Goal: Information Seeking & Learning: Learn about a topic

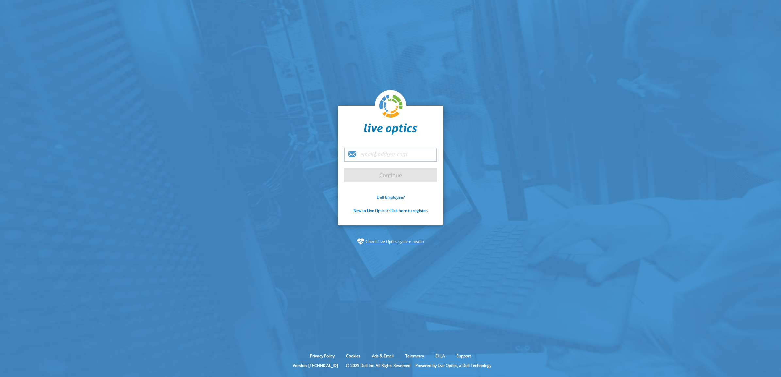
click at [399, 198] on link "Dell Employee?" at bounding box center [391, 198] width 28 height 6
type input "jean.daniel.diot@dell.com"
click at [392, 180] on input "Continue" at bounding box center [390, 175] width 93 height 14
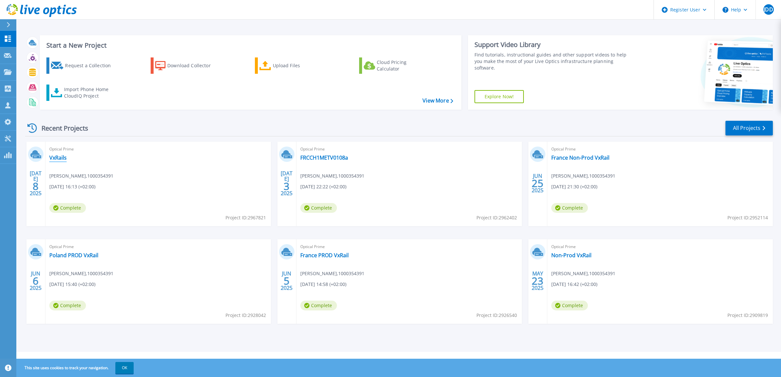
click at [61, 159] on link "VxRails" at bounding box center [57, 158] width 17 height 7
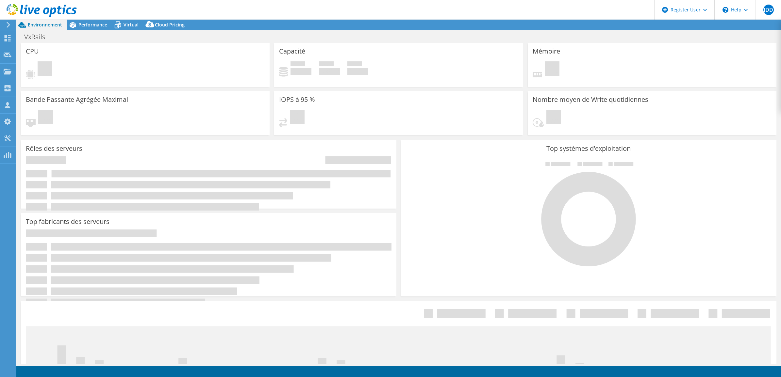
select select "USD"
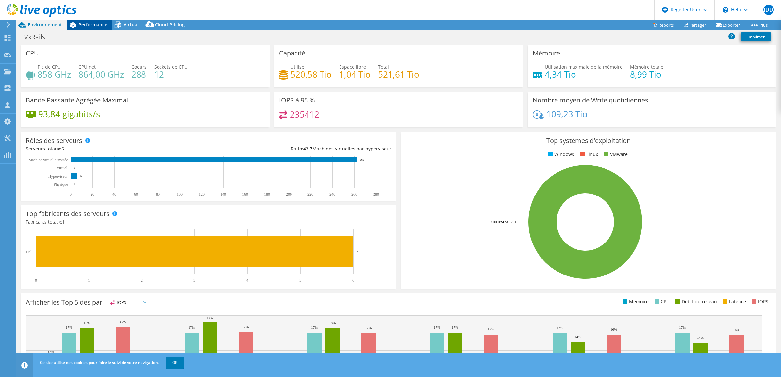
click at [93, 25] on span "Performance" at bounding box center [92, 25] width 29 height 6
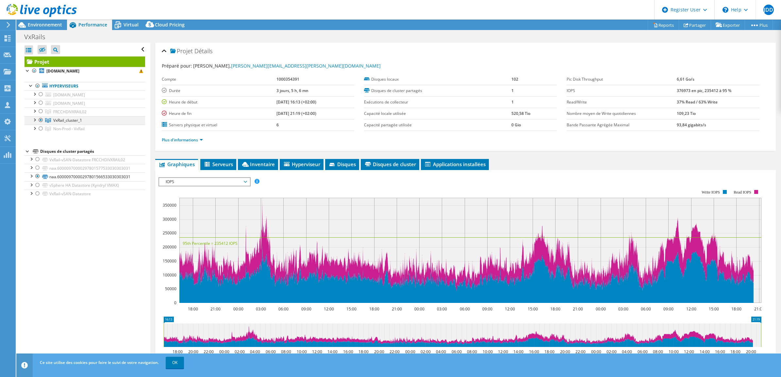
click at [35, 120] on div at bounding box center [34, 119] width 7 height 7
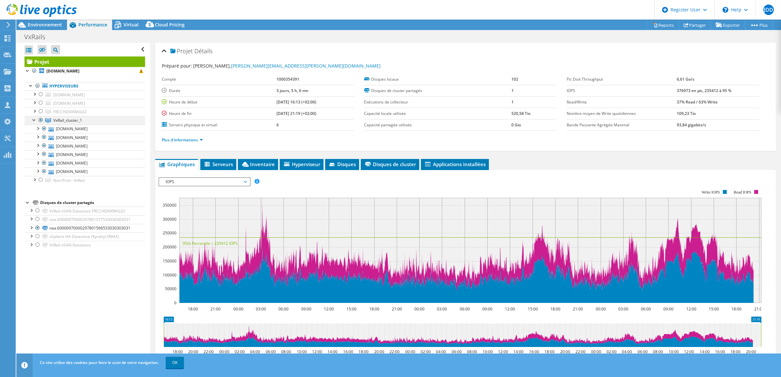
click at [41, 120] on div at bounding box center [41, 120] width 7 height 8
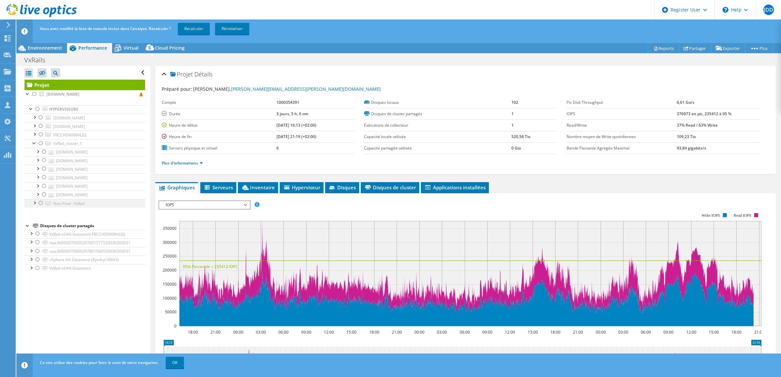
click at [41, 205] on div at bounding box center [41, 203] width 7 height 8
click at [35, 203] on div at bounding box center [34, 202] width 7 height 7
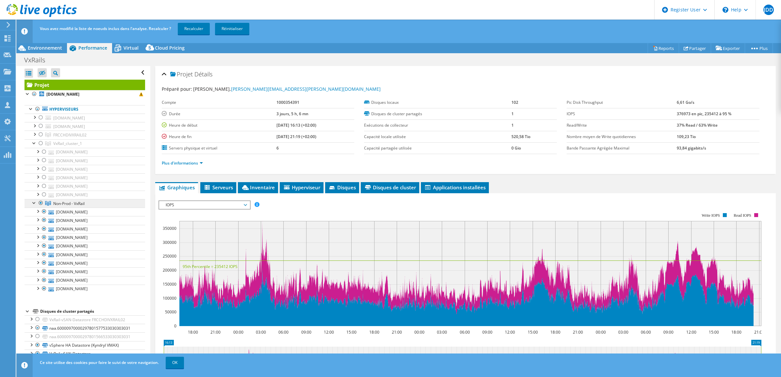
click at [62, 206] on span "Non-Prod - VxRail" at bounding box center [68, 204] width 31 height 6
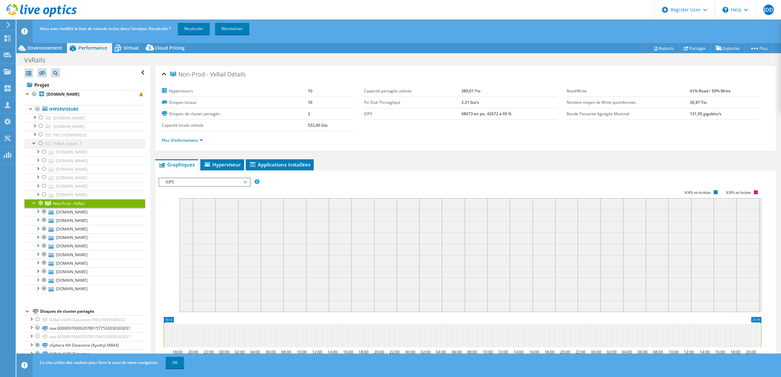
click at [36, 144] on div at bounding box center [34, 143] width 7 height 7
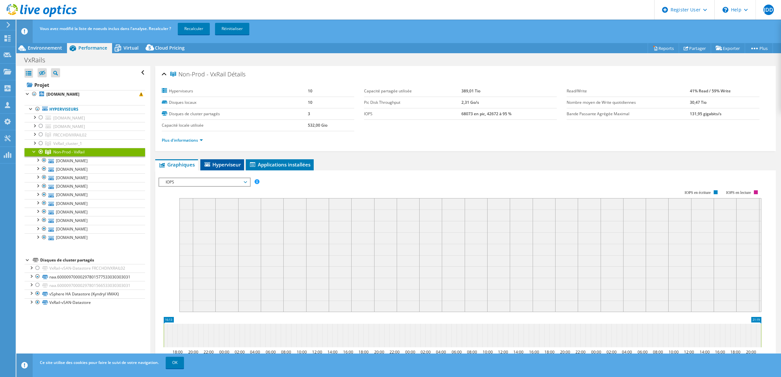
click at [223, 166] on span "Hyperviseur" at bounding box center [222, 164] width 37 height 7
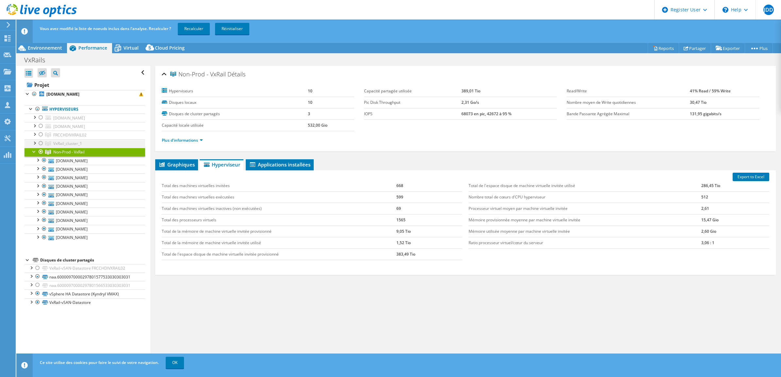
click at [35, 145] on div at bounding box center [34, 143] width 7 height 7
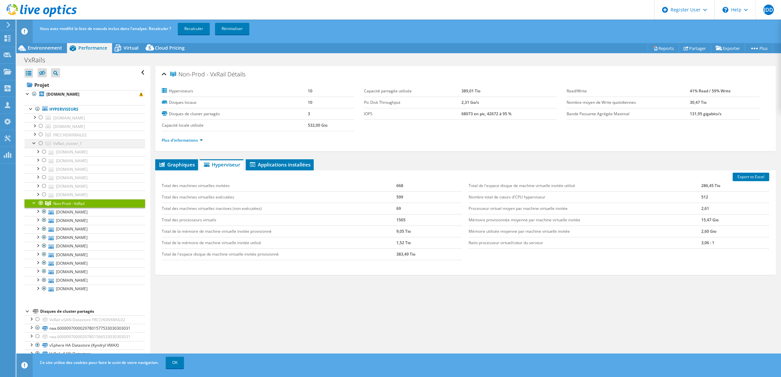
click at [33, 143] on div at bounding box center [34, 143] width 7 height 7
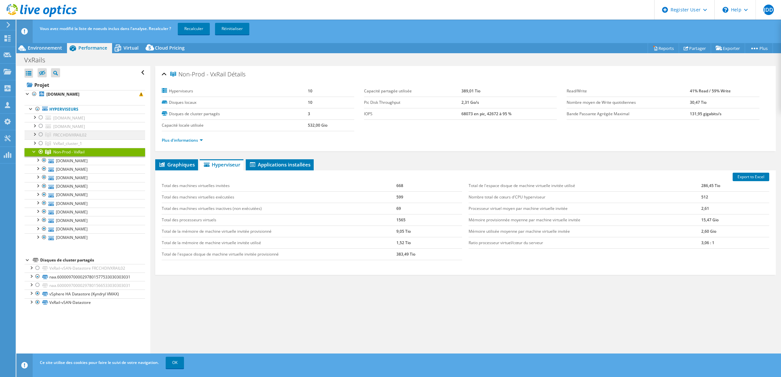
click at [34, 136] on div at bounding box center [34, 134] width 7 height 7
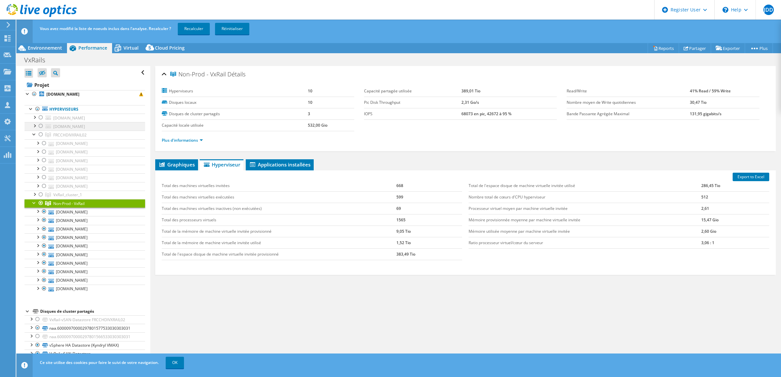
click at [34, 126] on div at bounding box center [34, 125] width 7 height 7
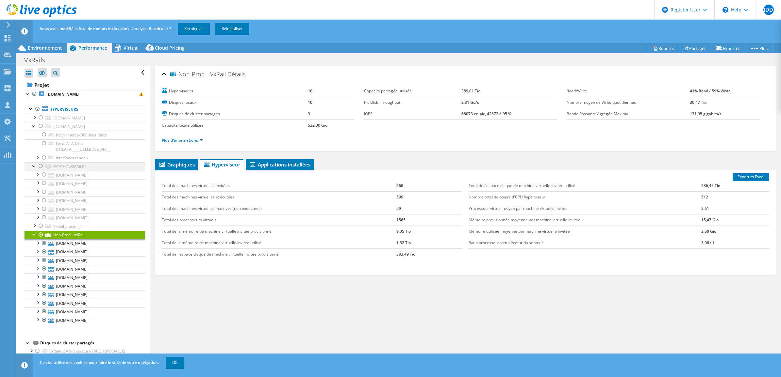
click at [32, 167] on div at bounding box center [34, 165] width 7 height 7
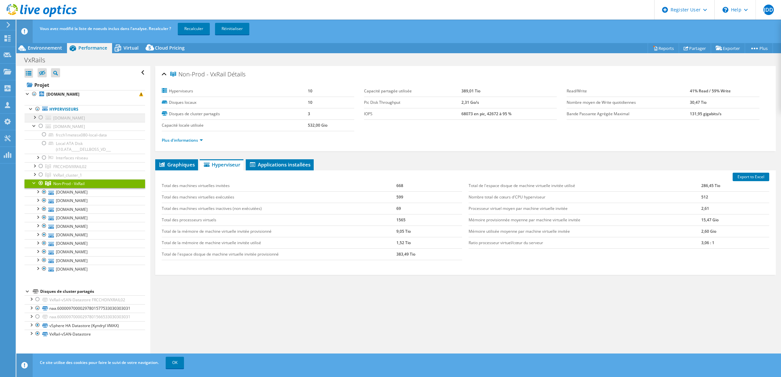
click at [33, 119] on div at bounding box center [34, 117] width 7 height 7
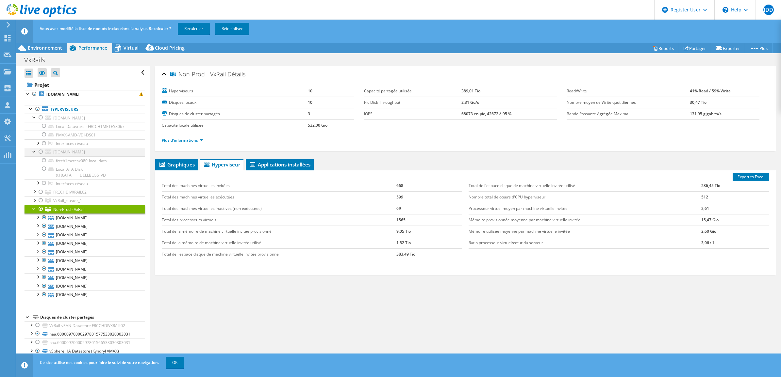
click at [34, 151] on div at bounding box center [34, 151] width 7 height 7
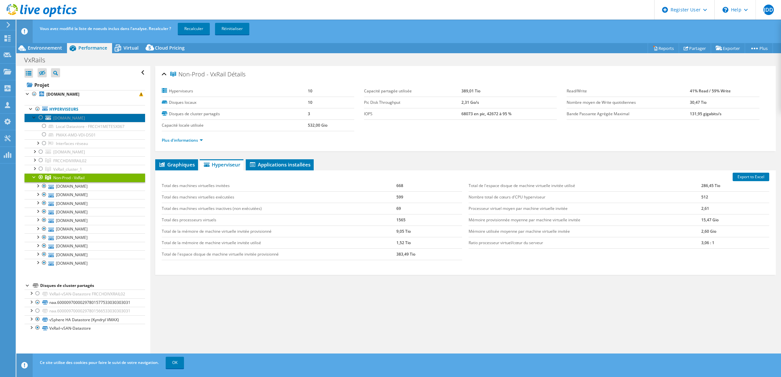
click at [30, 117] on link "[DOMAIN_NAME]" at bounding box center [85, 118] width 121 height 8
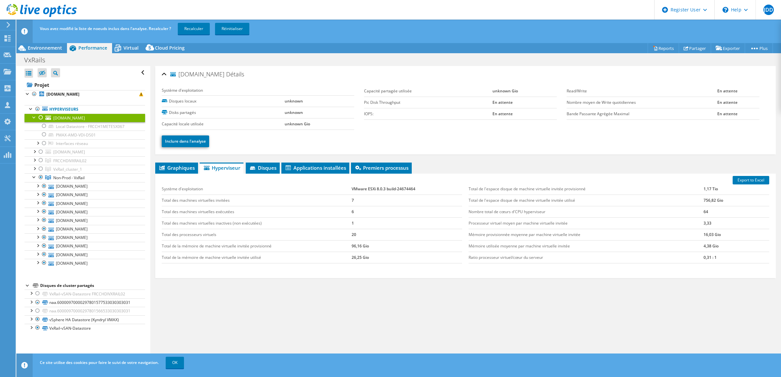
click at [34, 118] on div at bounding box center [34, 117] width 7 height 7
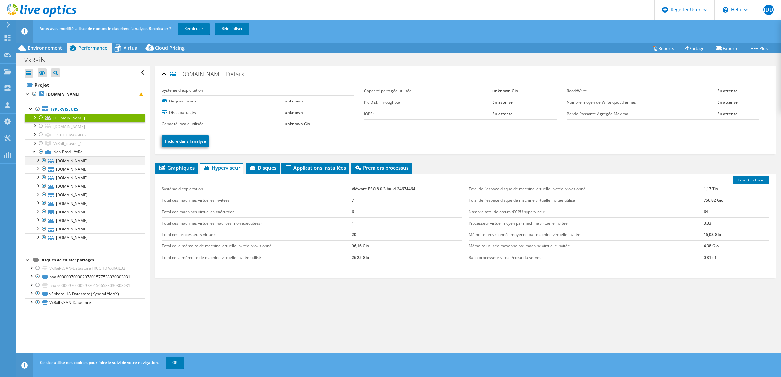
click at [37, 159] on div at bounding box center [37, 160] width 7 height 7
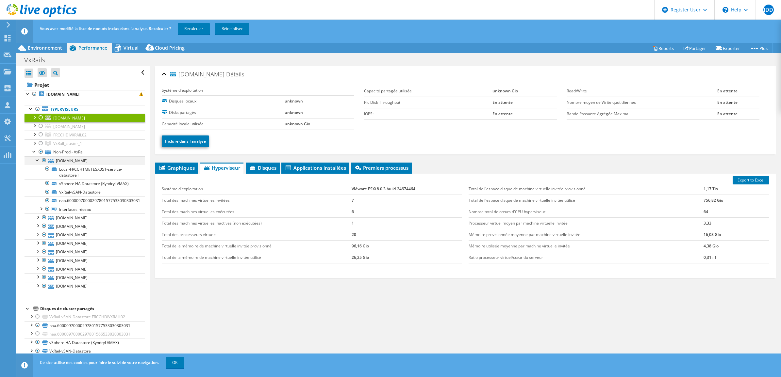
click at [38, 162] on div at bounding box center [37, 160] width 7 height 7
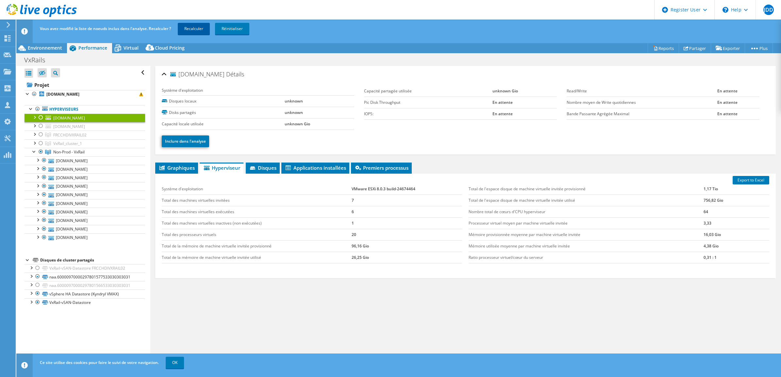
click at [195, 32] on link "Recalculer" at bounding box center [194, 29] width 32 height 12
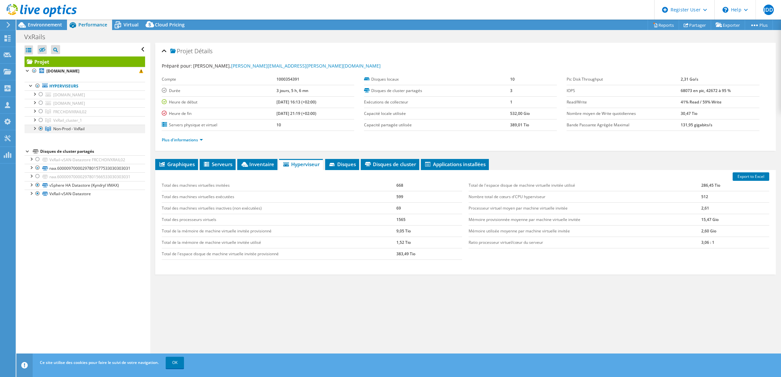
click at [35, 128] on div at bounding box center [34, 128] width 7 height 7
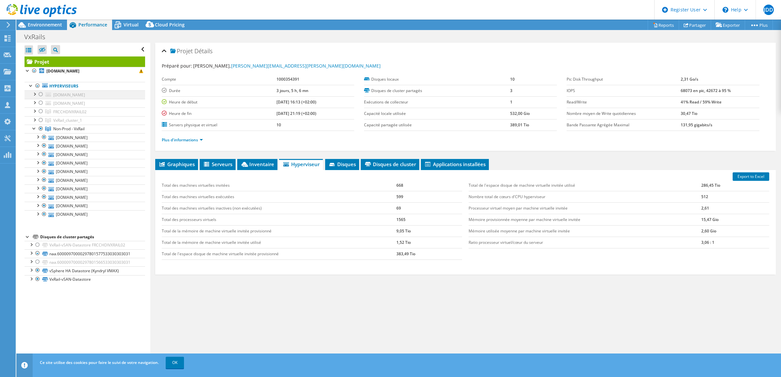
click at [39, 95] on div at bounding box center [41, 95] width 7 height 8
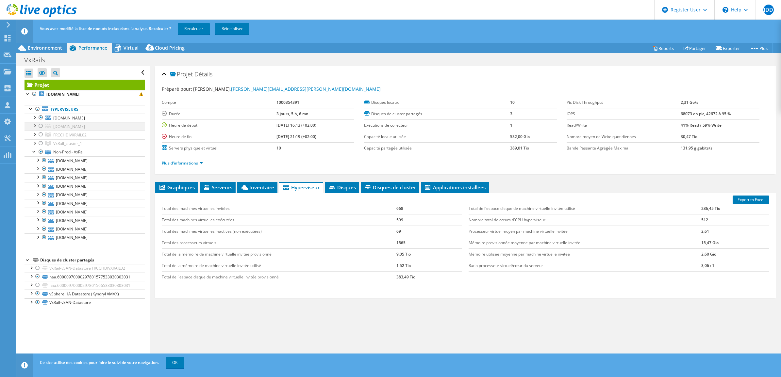
click at [39, 127] on div at bounding box center [41, 126] width 7 height 8
click at [193, 30] on link "Recalculer" at bounding box center [194, 29] width 32 height 12
click at [198, 162] on link "Plus d'informations" at bounding box center [182, 163] width 41 height 6
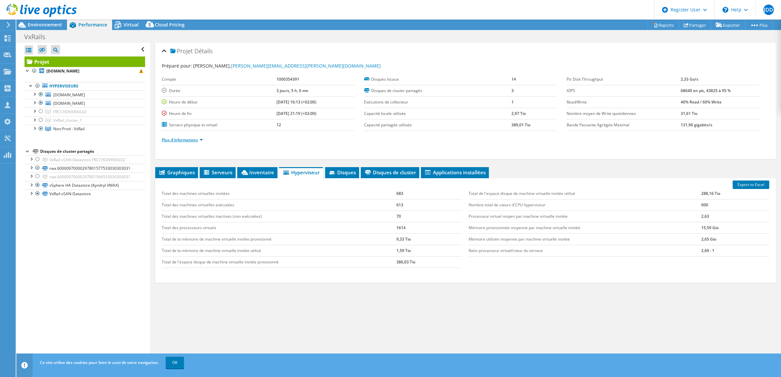
click at [202, 140] on link "Plus d'informations" at bounding box center [182, 140] width 41 height 6
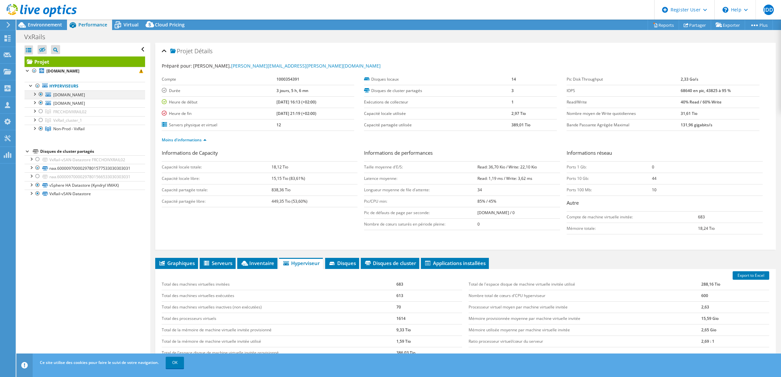
click at [35, 94] on div at bounding box center [34, 94] width 7 height 7
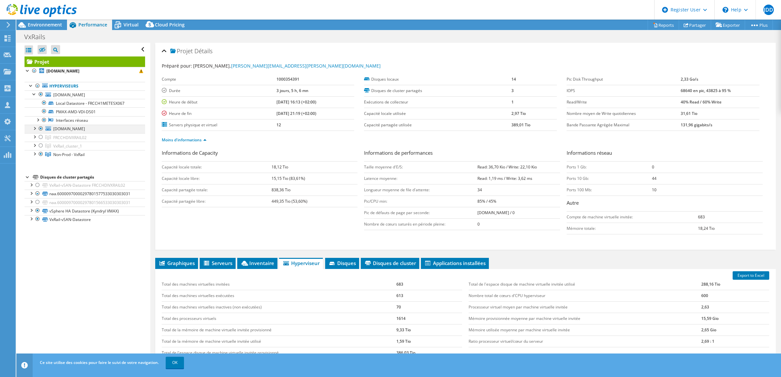
click at [35, 130] on div at bounding box center [34, 128] width 7 height 7
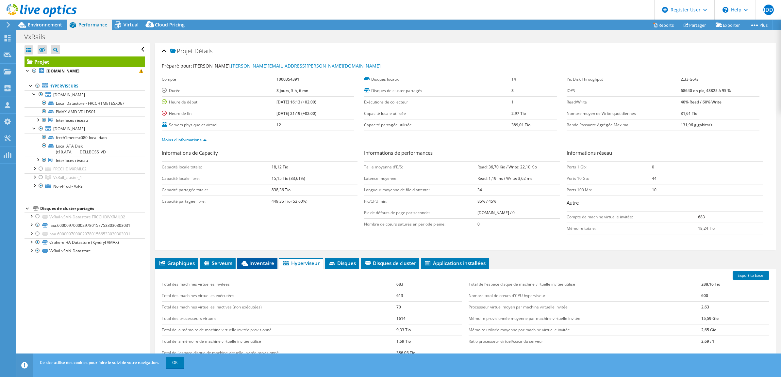
click at [254, 261] on span "Inventaire" at bounding box center [258, 263] width 34 height 7
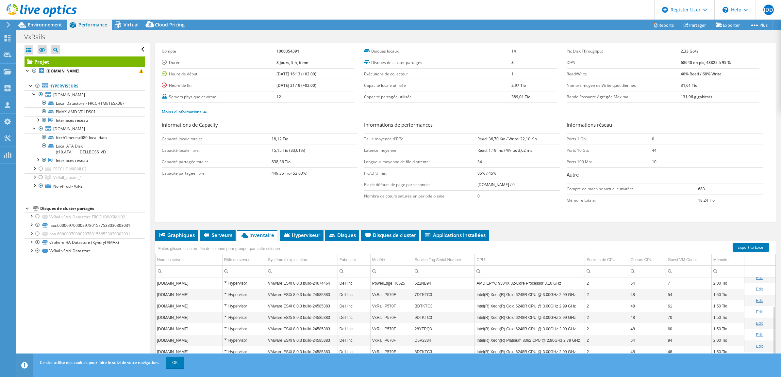
scroll to position [69, 0]
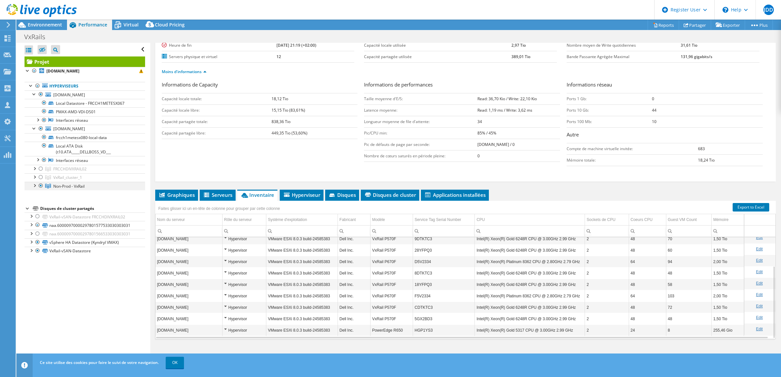
click at [40, 187] on div at bounding box center [41, 186] width 7 height 8
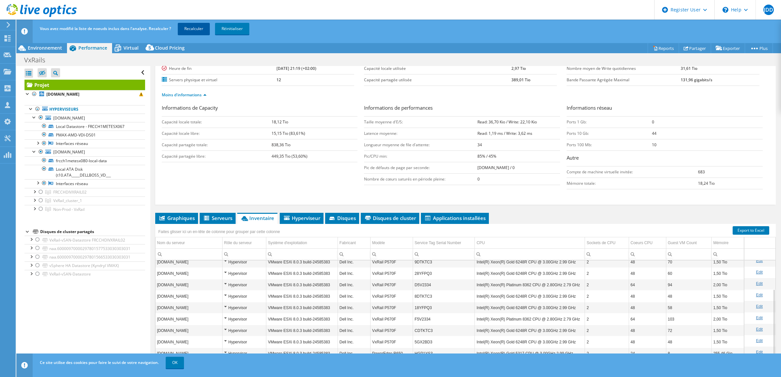
click at [200, 28] on link "Recalculer" at bounding box center [194, 29] width 32 height 12
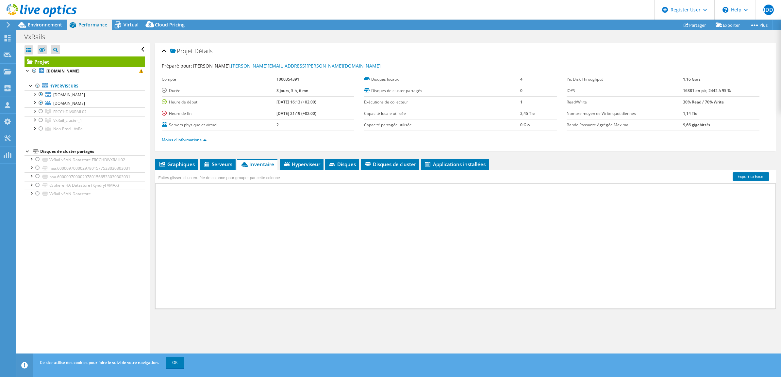
scroll to position [0, 0]
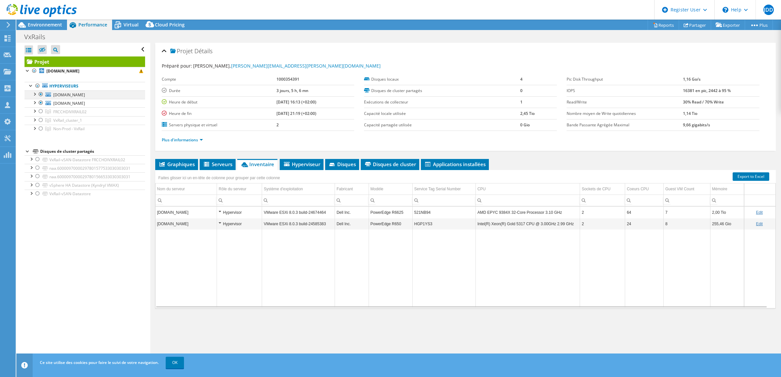
click at [39, 93] on div at bounding box center [41, 95] width 7 height 8
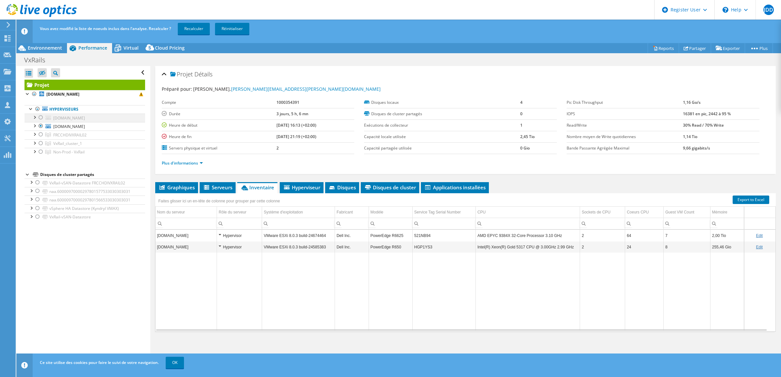
click at [39, 103] on ul "Hyperviseurs frcch1metesx067.metnet.net Local Datastore - FRCCH1METESX067" at bounding box center [85, 131] width 121 height 64
click at [42, 126] on div at bounding box center [41, 126] width 7 height 8
click at [40, 153] on div at bounding box center [41, 152] width 7 height 8
click at [188, 34] on link "Recalculer" at bounding box center [194, 29] width 32 height 12
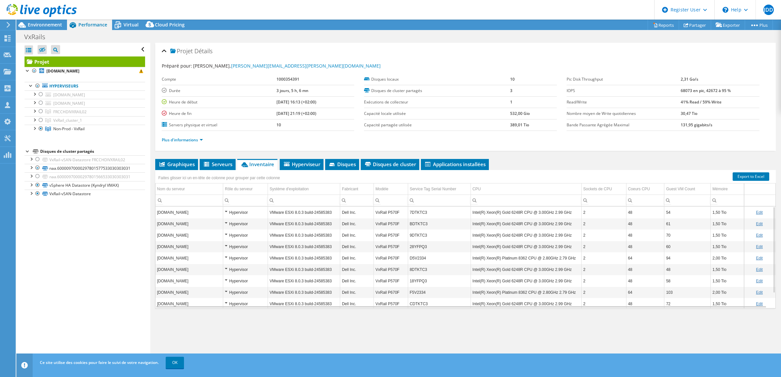
select select "USD"
click at [41, 128] on div at bounding box center [41, 129] width 7 height 8
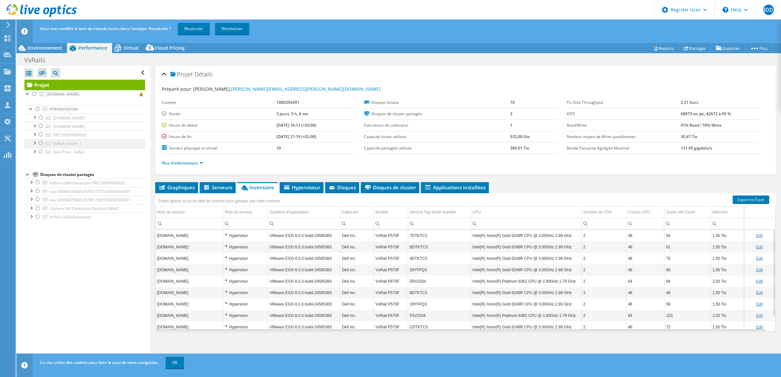
click at [35, 145] on div at bounding box center [34, 143] width 7 height 7
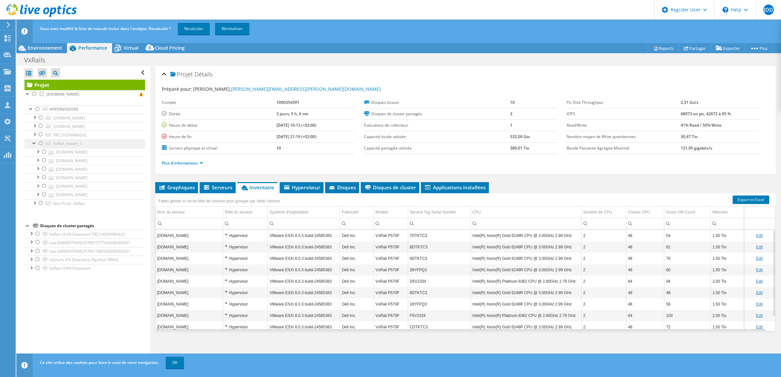
click at [40, 144] on div at bounding box center [41, 144] width 7 height 8
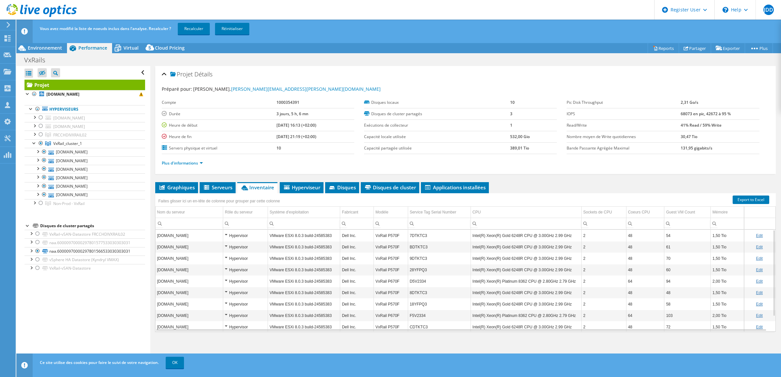
click at [195, 20] on div "Vous avez modifié la liste de noeuds inclus dans l'analyse. Recalculer ? Recalc…" at bounding box center [410, 29] width 745 height 18
click at [197, 28] on link "Recalculer" at bounding box center [194, 29] width 32 height 12
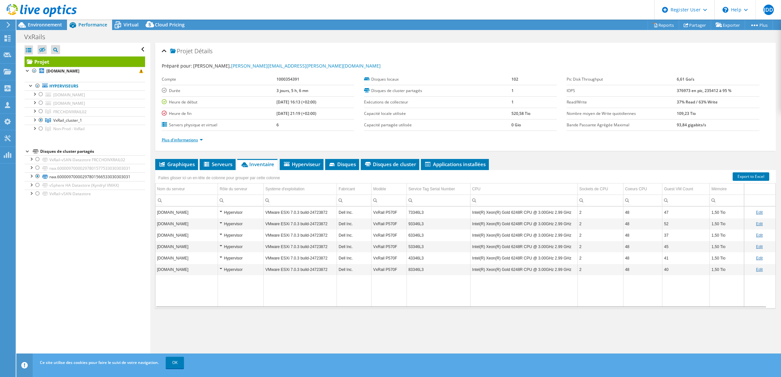
click at [200, 142] on link "Plus d'informations" at bounding box center [182, 140] width 41 height 6
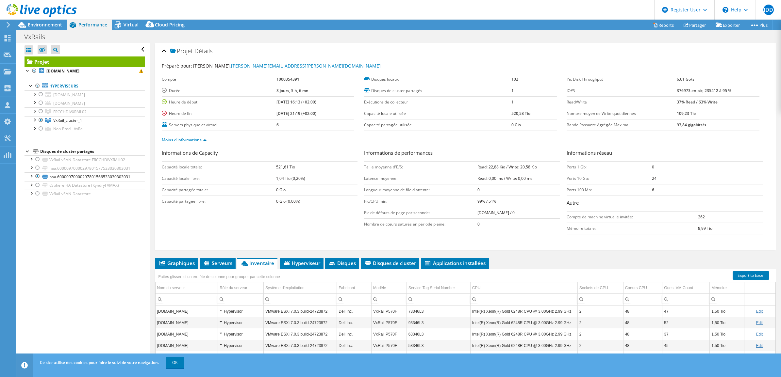
click at [54, 21] on div at bounding box center [38, 11] width 77 height 22
click at [47, 29] on div "Environnement" at bounding box center [41, 25] width 51 height 10
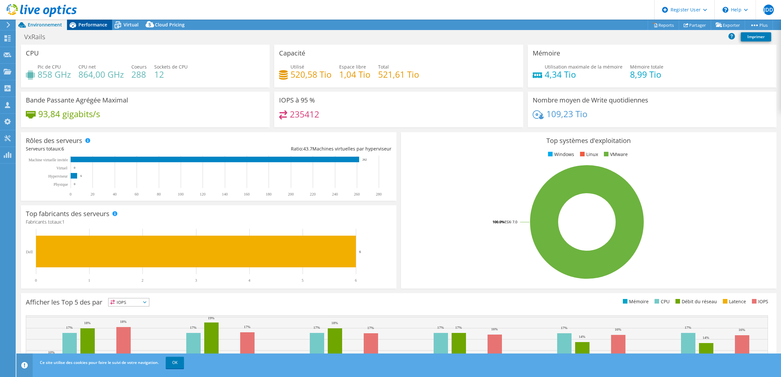
click at [96, 25] on span "Performance" at bounding box center [92, 25] width 29 height 6
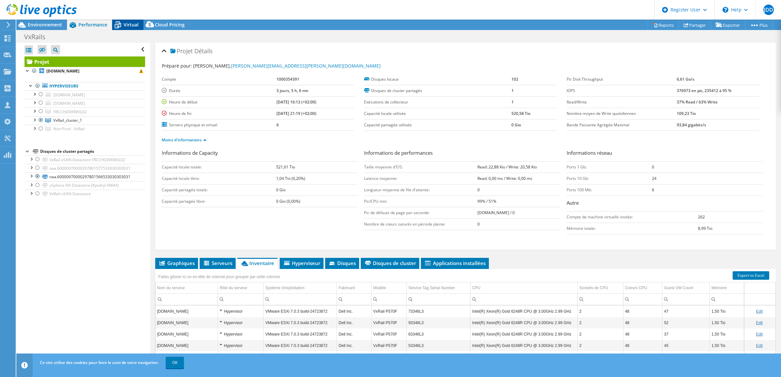
click at [129, 28] on div "Virtual" at bounding box center [127, 25] width 31 height 10
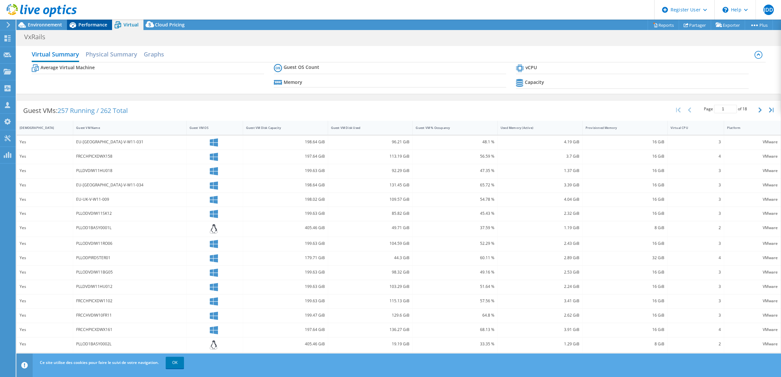
click at [101, 25] on span "Performance" at bounding box center [92, 25] width 29 height 6
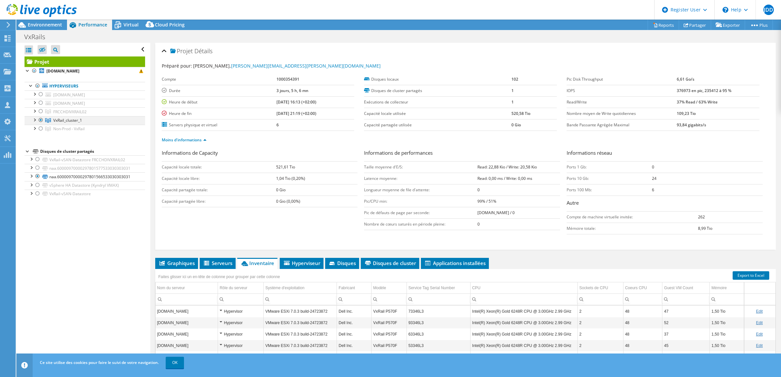
click at [35, 120] on div at bounding box center [34, 119] width 7 height 7
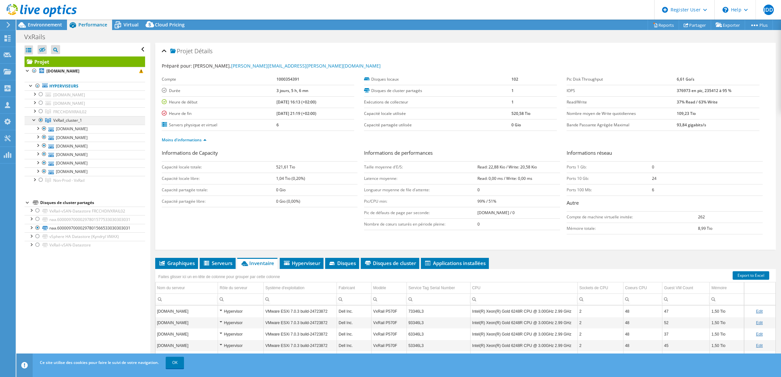
click at [35, 120] on div at bounding box center [34, 119] width 7 height 7
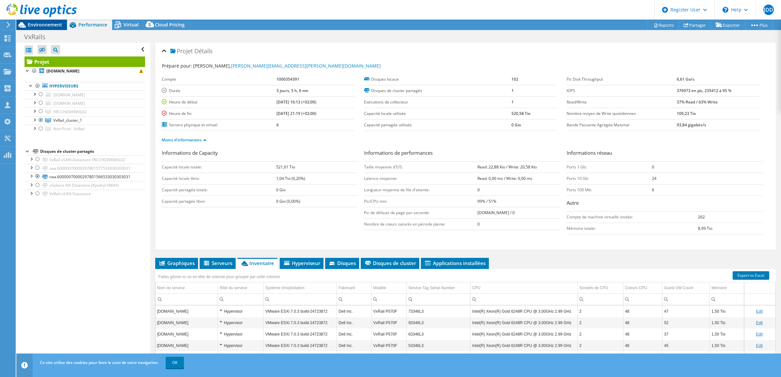
click at [35, 25] on span "Environnement" at bounding box center [45, 25] width 34 height 6
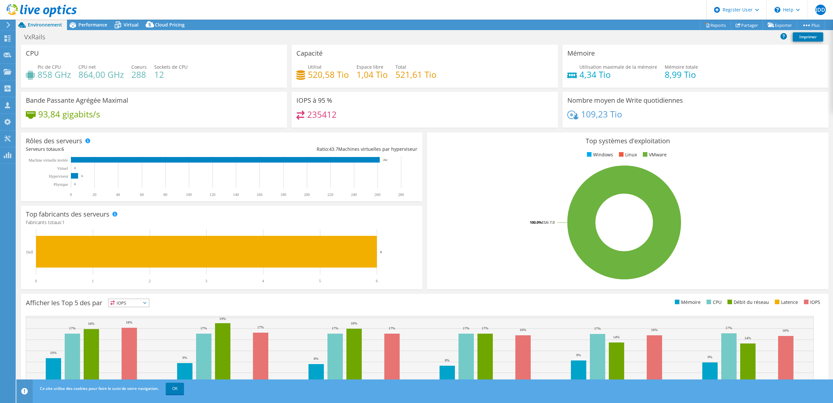
select select "USD"
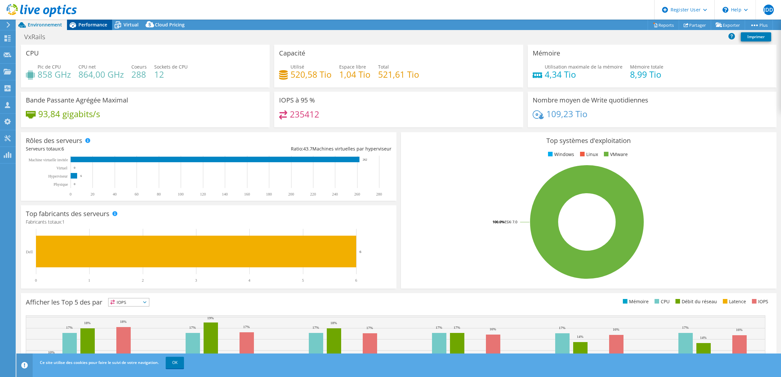
click at [81, 25] on span "Performance" at bounding box center [92, 25] width 29 height 6
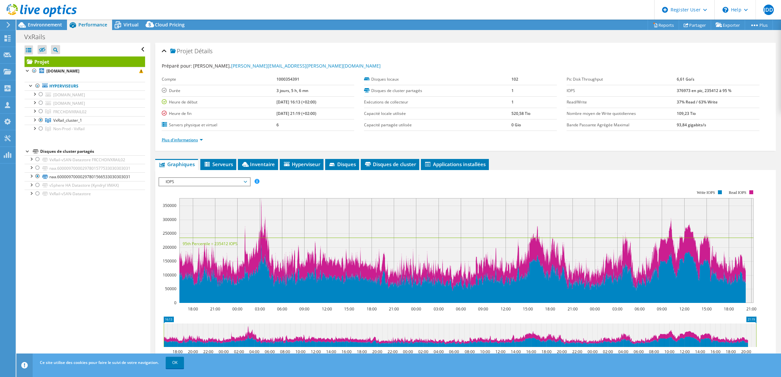
click at [187, 141] on link "Plus d'informations" at bounding box center [182, 140] width 41 height 6
